Goal: Information Seeking & Learning: Learn about a topic

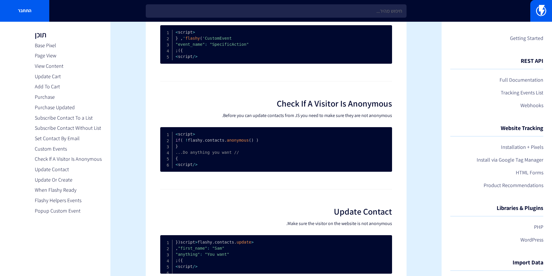
scroll to position [1323, 0]
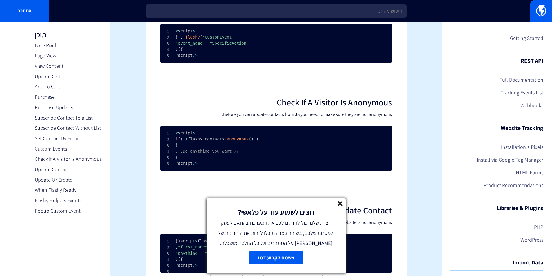
click at [339, 206] on icon at bounding box center [340, 203] width 5 height 5
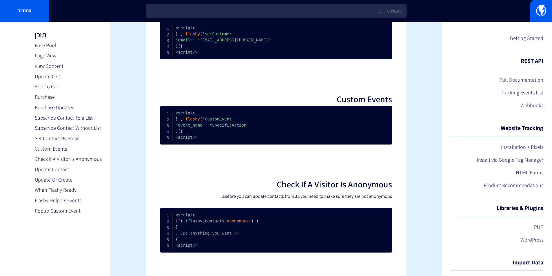
scroll to position [1236, 0]
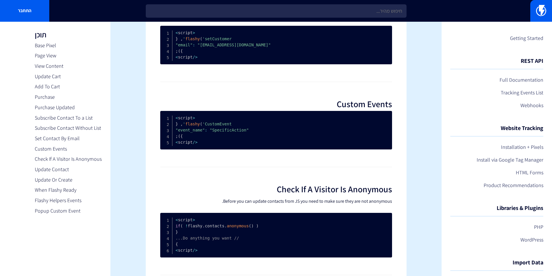
drag, startPoint x: 216, startPoint y: 191, endPoint x: 216, endPoint y: 195, distance: 3.2
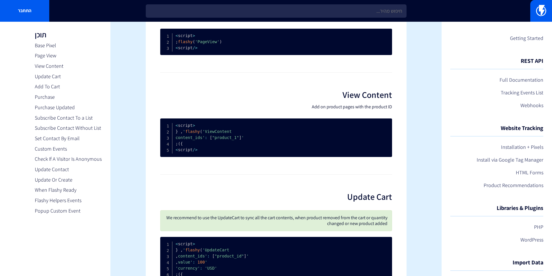
scroll to position [0, 0]
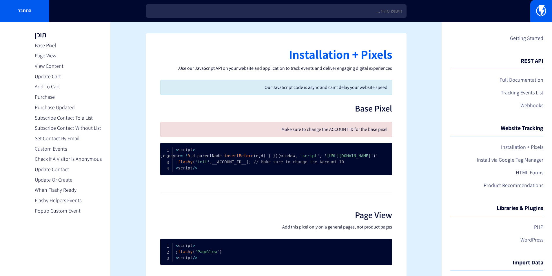
drag, startPoint x: 411, startPoint y: 214, endPoint x: 399, endPoint y: 123, distance: 92.6
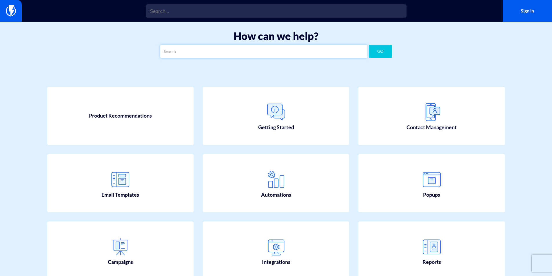
click at [238, 55] on input "text" at bounding box center [263, 51] width 207 height 13
type input "custom event"
click at [369, 45] on button "GO" at bounding box center [380, 51] width 23 height 13
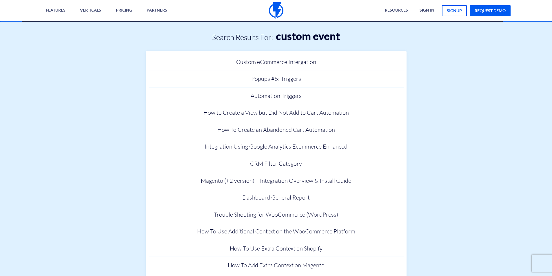
drag, startPoint x: 448, startPoint y: 216, endPoint x: 445, endPoint y: 89, distance: 126.9
